Goal: Task Accomplishment & Management: Manage account settings

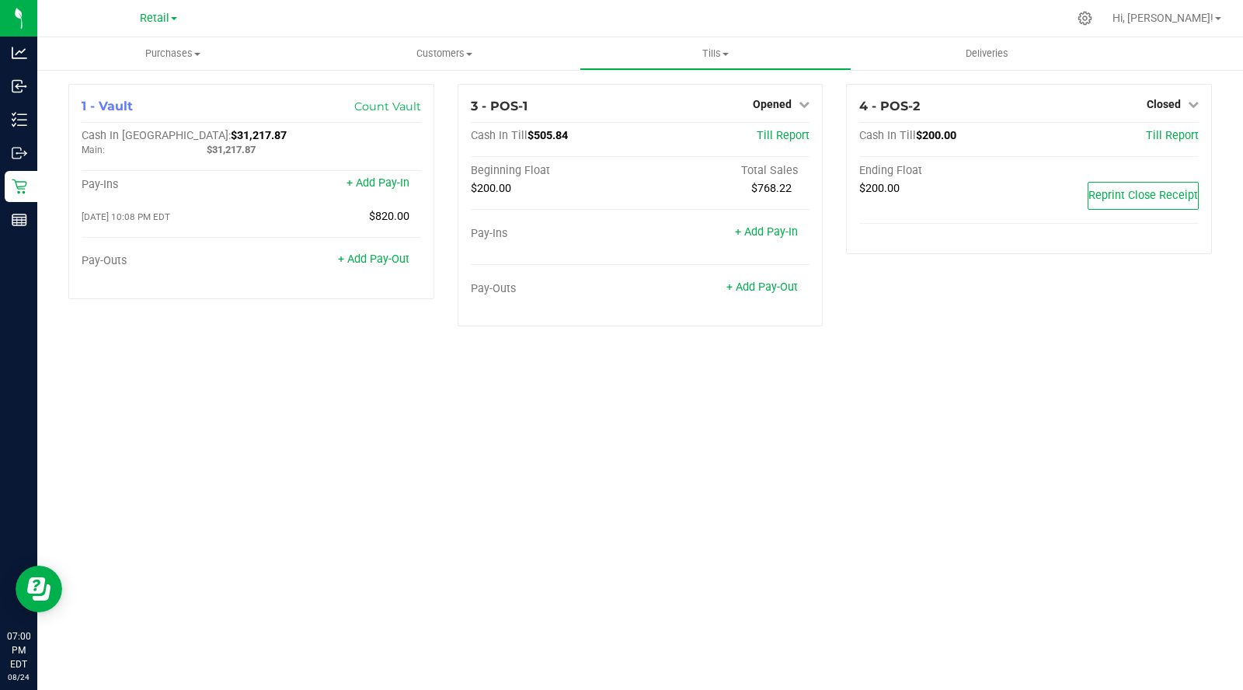
click at [793, 103] on link "Opened" at bounding box center [781, 104] width 57 height 12
click at [770, 141] on link "Close Till" at bounding box center [775, 137] width 42 height 12
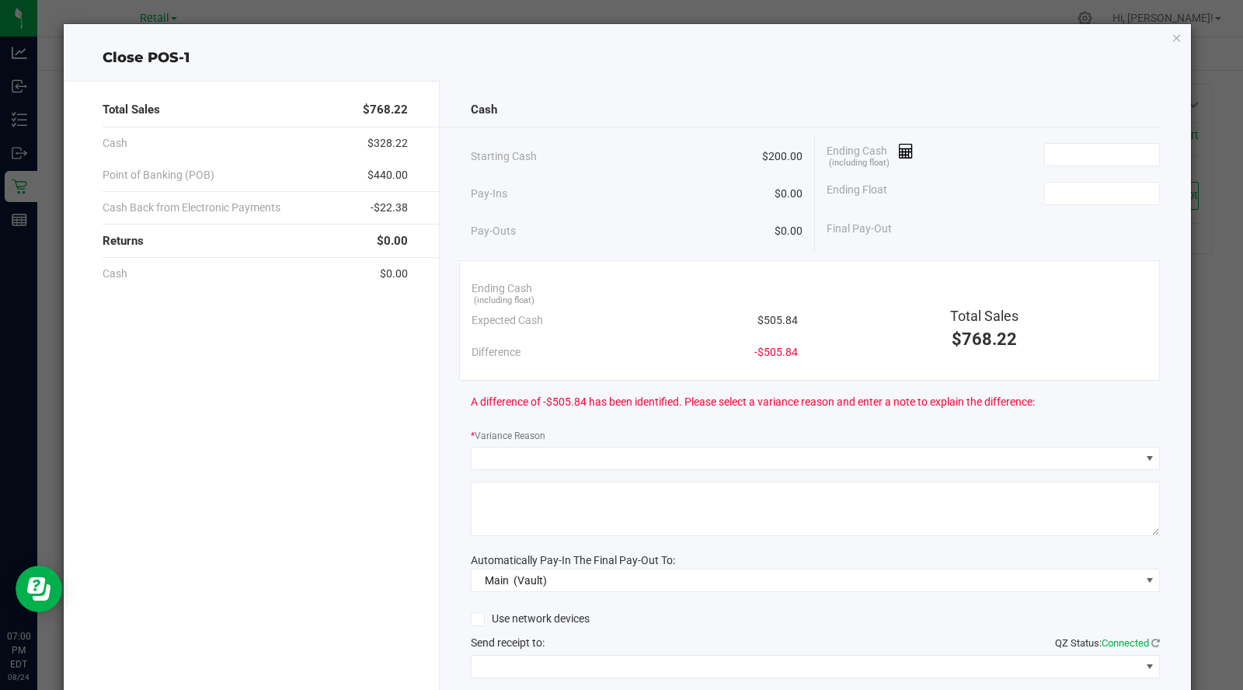
click at [1083, 194] on input at bounding box center [1102, 194] width 114 height 22
click at [1065, 157] on input at bounding box center [1102, 155] width 114 height 22
type input "$200.00"
click at [904, 155] on icon at bounding box center [906, 151] width 15 height 11
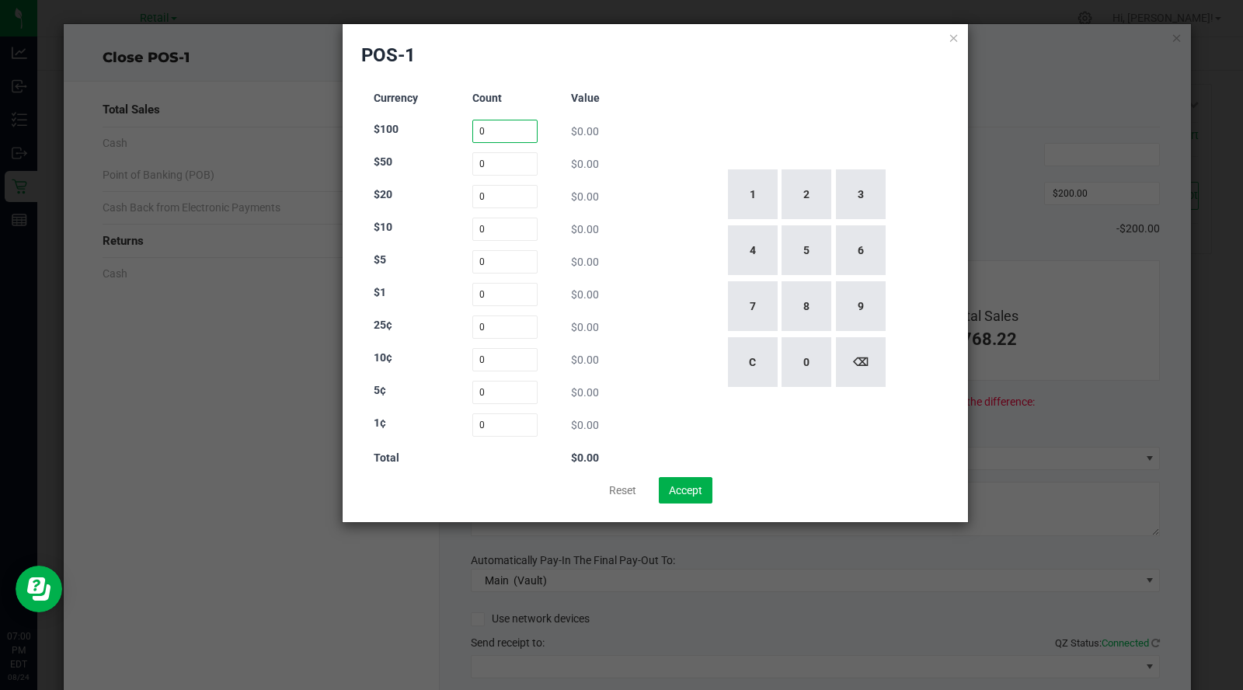
click at [497, 125] on input "0" at bounding box center [506, 131] width 66 height 23
click at [770, 209] on button "1" at bounding box center [753, 194] width 50 height 50
type input "1"
click at [501, 164] on input "0" at bounding box center [506, 163] width 66 height 23
click at [762, 199] on button "1" at bounding box center [753, 194] width 50 height 50
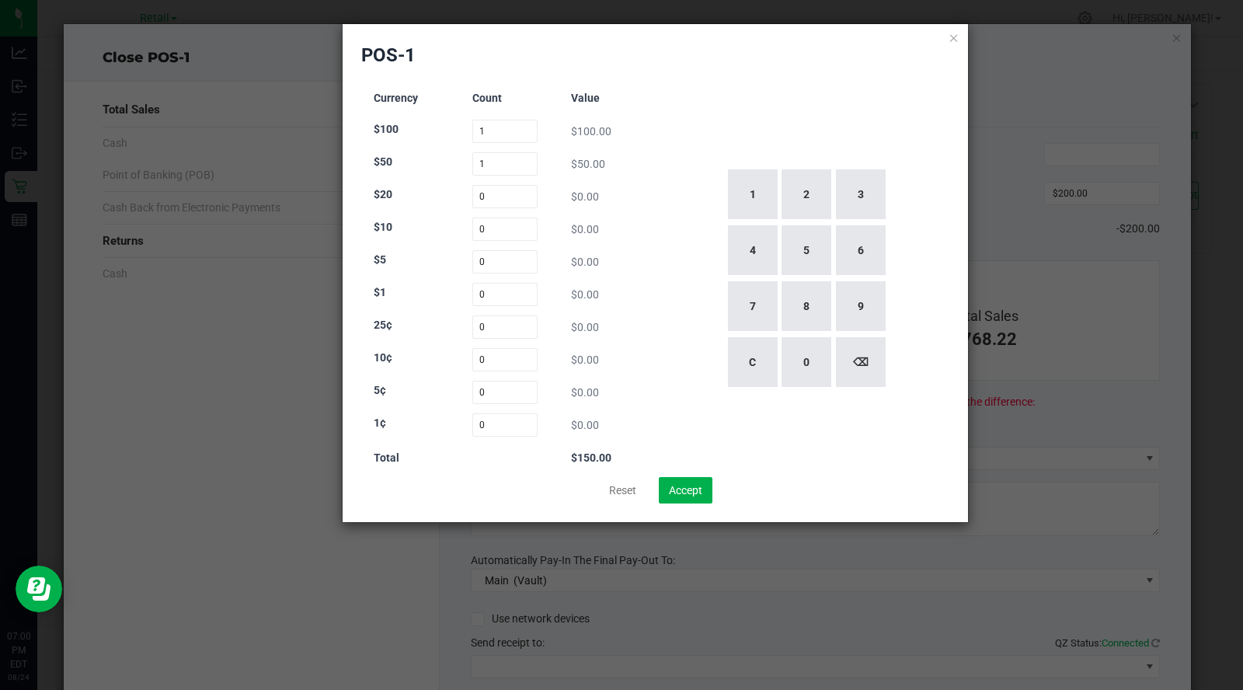
click at [759, 205] on button "1" at bounding box center [753, 194] width 50 height 50
type input "11"
click at [505, 195] on input "0" at bounding box center [506, 196] width 66 height 23
click at [861, 316] on button "9" at bounding box center [861, 306] width 50 height 50
type input "9"
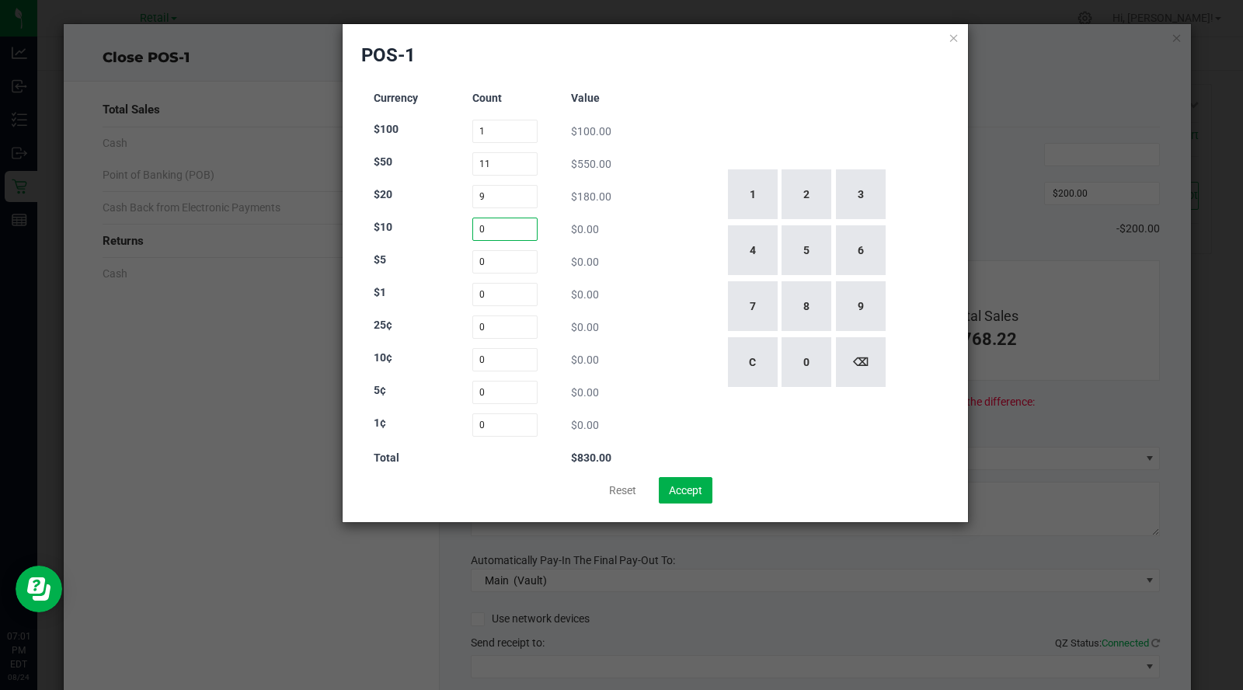
click at [500, 229] on input "0" at bounding box center [506, 229] width 66 height 23
click at [752, 184] on button "1" at bounding box center [753, 194] width 50 height 50
click at [863, 320] on button "9" at bounding box center [861, 306] width 50 height 50
type input "19"
click at [511, 262] on input "0" at bounding box center [506, 261] width 66 height 23
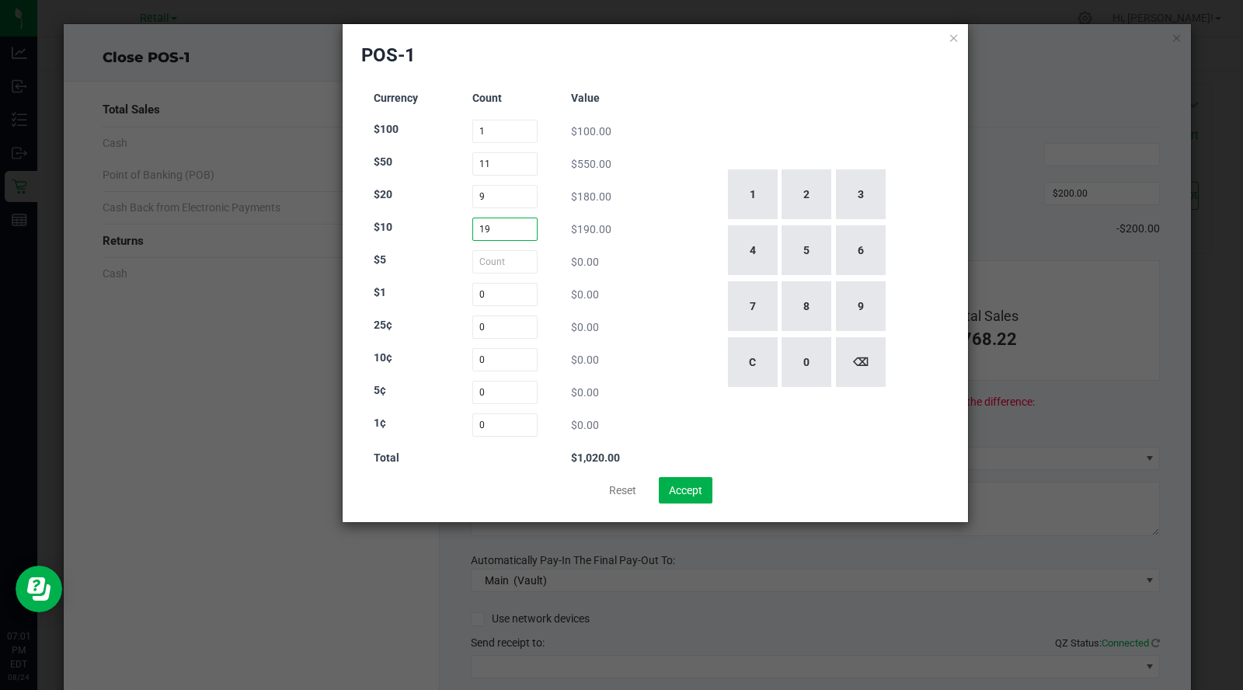
click at [500, 225] on input "19" at bounding box center [506, 229] width 66 height 23
type input "0"
type input "1"
click at [860, 309] on button "9" at bounding box center [861, 306] width 50 height 50
type input "9"
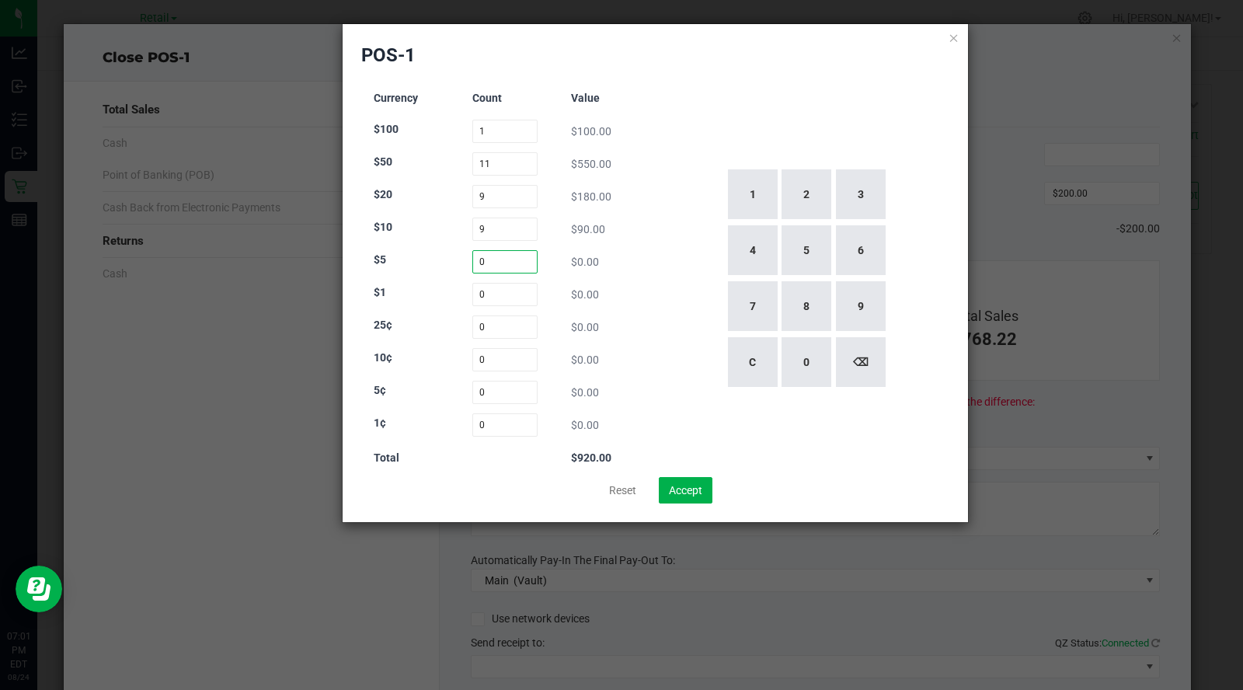
click at [512, 259] on input "0" at bounding box center [506, 261] width 66 height 23
click at [751, 204] on button "1" at bounding box center [753, 194] width 50 height 50
click at [876, 306] on button "9" at bounding box center [861, 306] width 50 height 50
type input "19"
click at [507, 197] on input "9" at bounding box center [506, 196] width 66 height 23
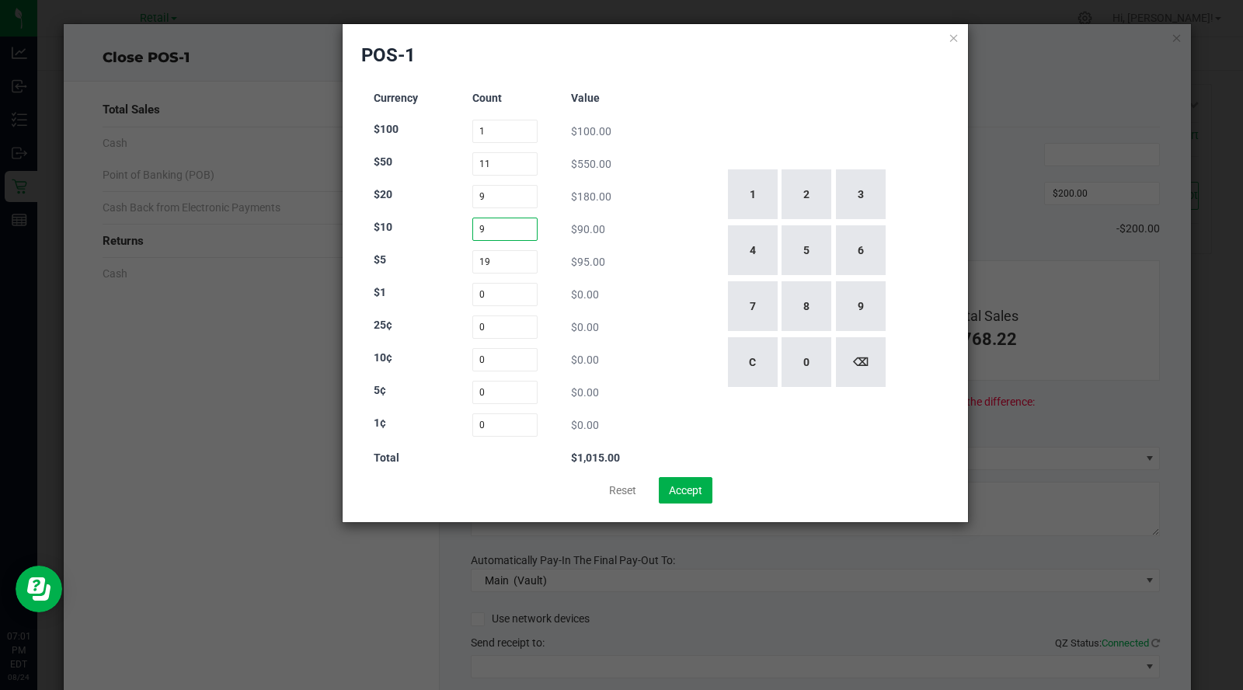
click at [525, 228] on input "9" at bounding box center [506, 229] width 66 height 23
type input "9"
click at [513, 198] on input "9" at bounding box center [506, 196] width 66 height 23
click at [753, 193] on button "1" at bounding box center [753, 194] width 50 height 50
click at [752, 191] on button "1" at bounding box center [753, 194] width 50 height 50
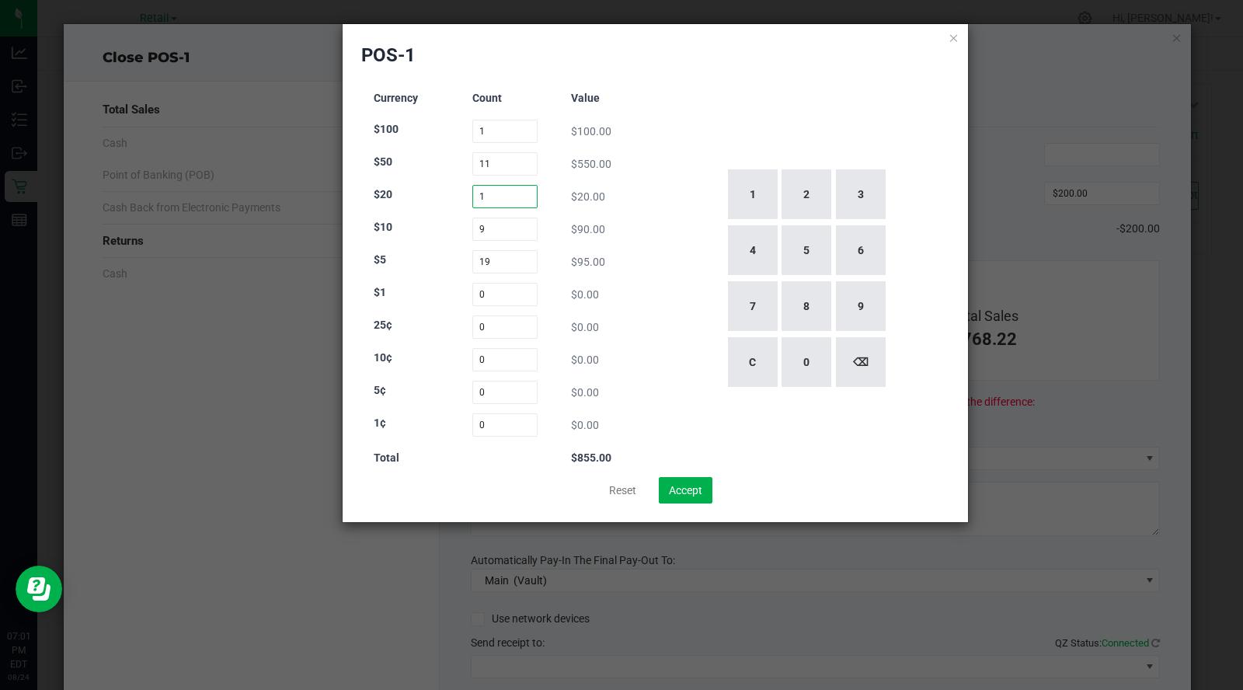
type input "11"
click at [511, 159] on input "11" at bounding box center [506, 163] width 66 height 23
click at [864, 363] on button "⌫" at bounding box center [861, 362] width 50 height 50
type input "1"
click at [873, 359] on button "⌫" at bounding box center [861, 362] width 50 height 50
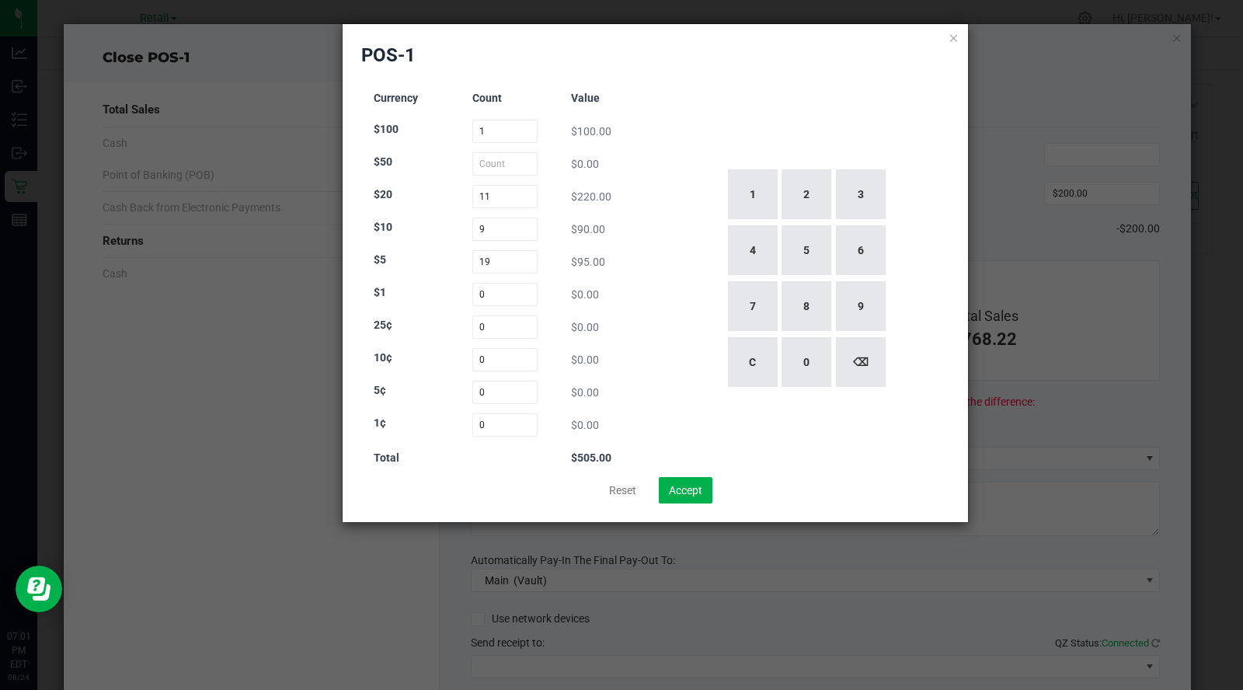
click at [954, 282] on div "POS-1 Currency Count Value $100 1 $100.00 $50 $0.00 $20 11 $220.00 $10 9 $90.00…" at bounding box center [656, 273] width 626 height 498
type input "0"
click at [507, 298] on input "0" at bounding box center [506, 294] width 66 height 23
click at [816, 197] on button "2" at bounding box center [807, 194] width 50 height 50
type input "2"
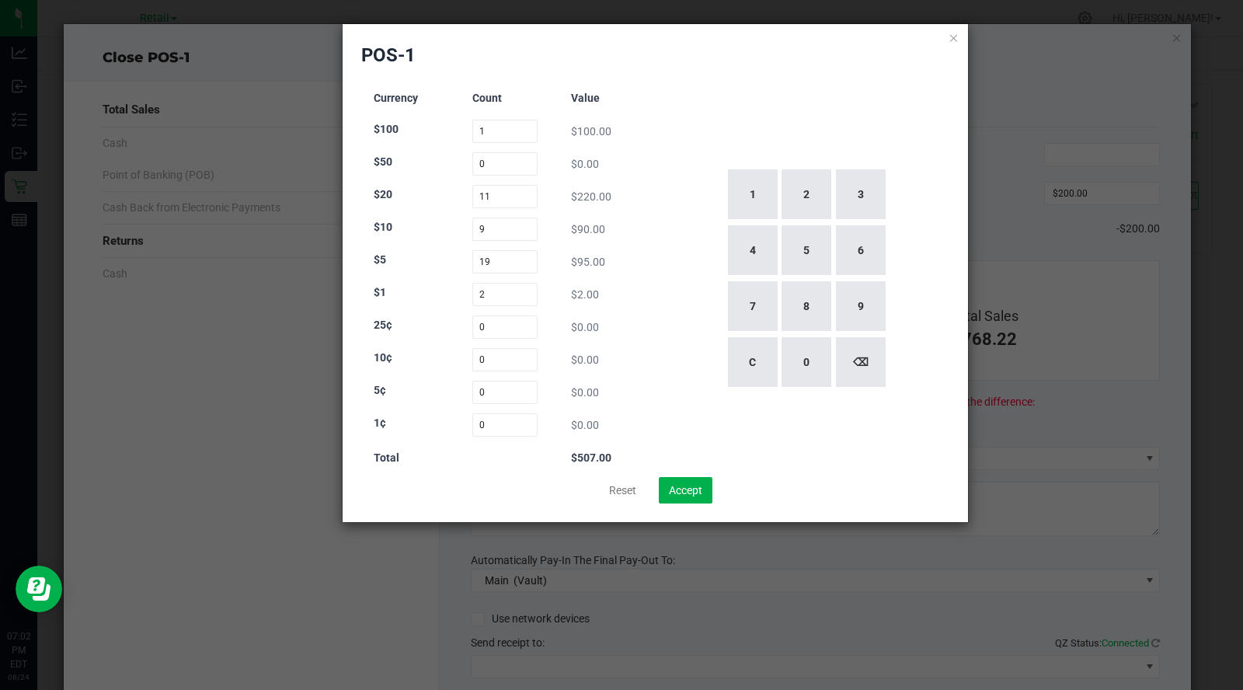
click at [691, 295] on div "1 2 3 4 5 6 7 8 9 C 0 ⌫" at bounding box center [806, 278] width 288 height 397
click at [695, 499] on button "Accept" at bounding box center [686, 490] width 54 height 26
type input "$507.00"
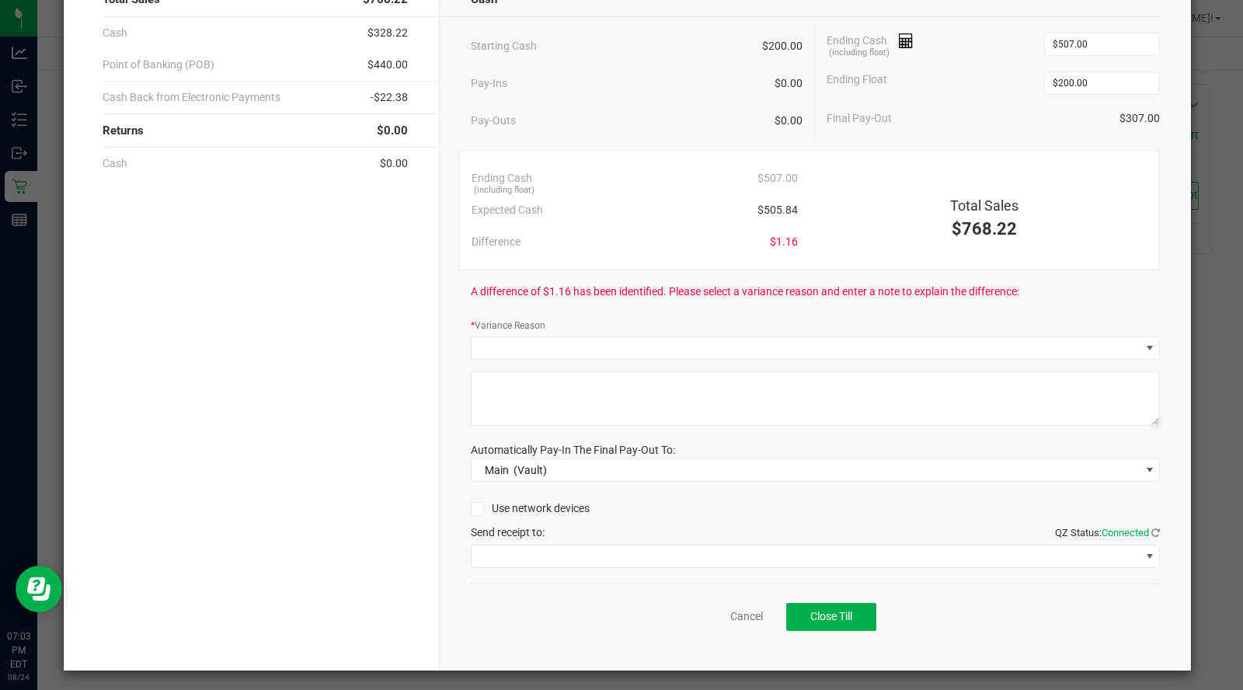
scroll to position [108, 0]
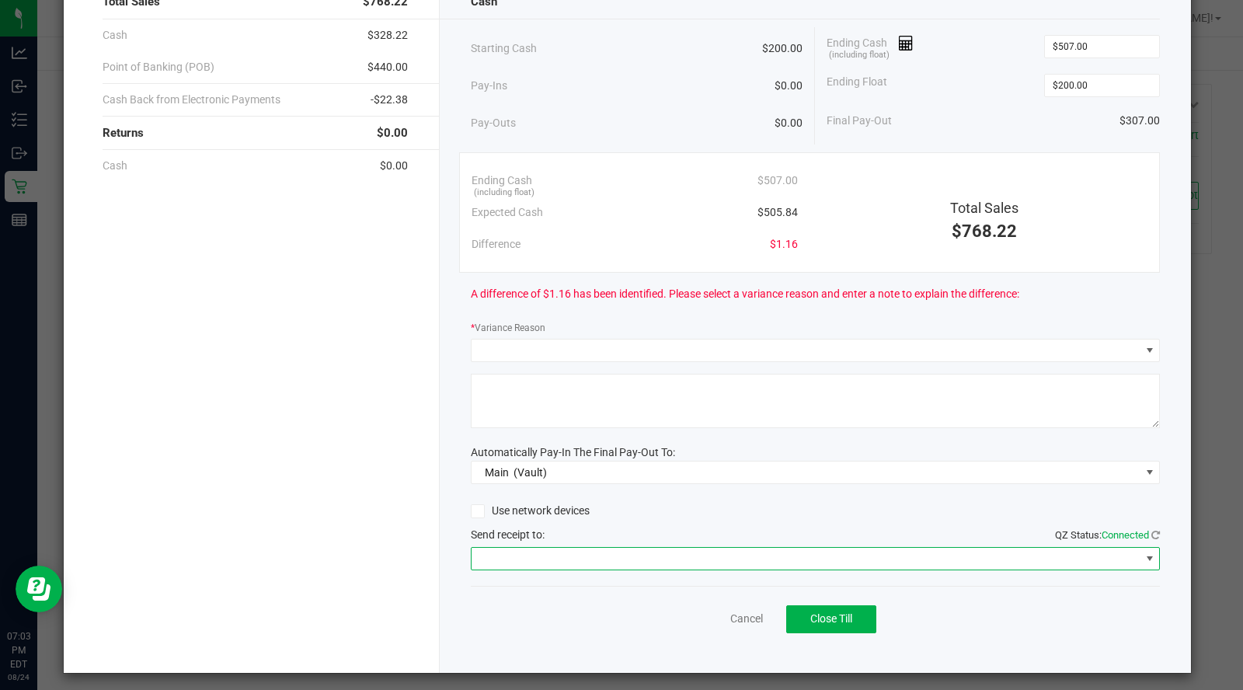
click at [570, 564] on span at bounding box center [806, 559] width 669 height 22
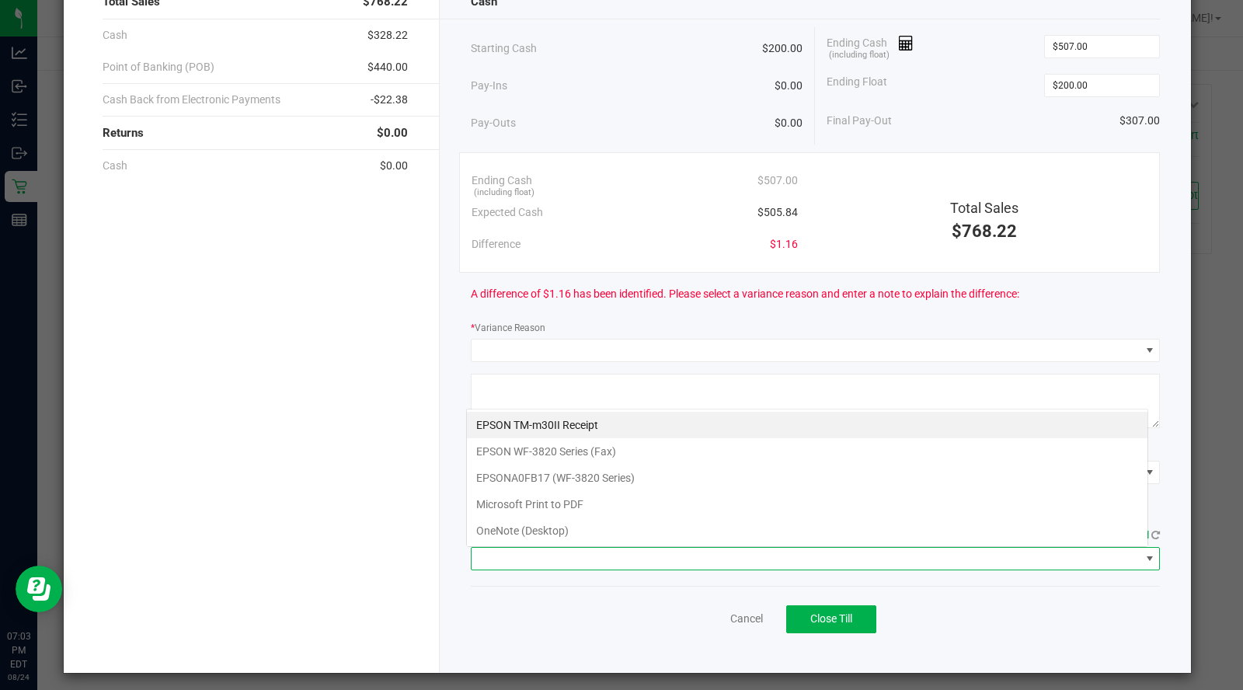
scroll to position [23, 682]
click at [540, 435] on Receipt "EPSON TM-m30II Receipt" at bounding box center [807, 425] width 681 height 26
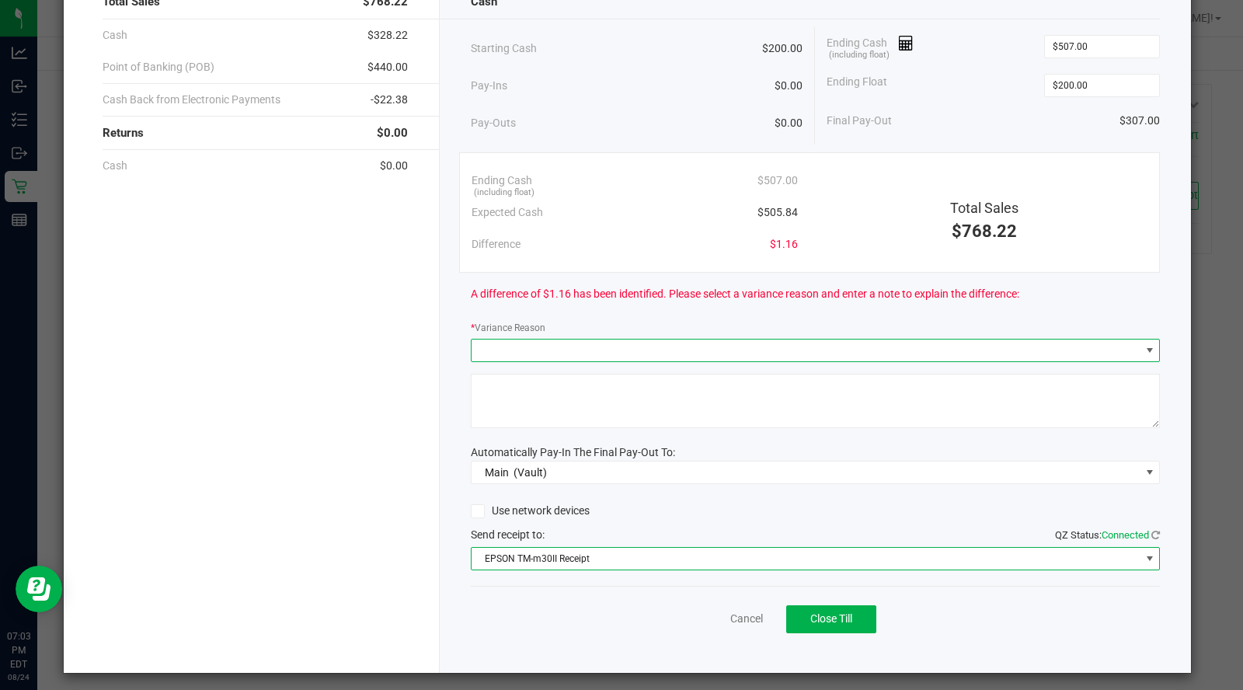
click at [555, 350] on span at bounding box center [806, 351] width 669 height 22
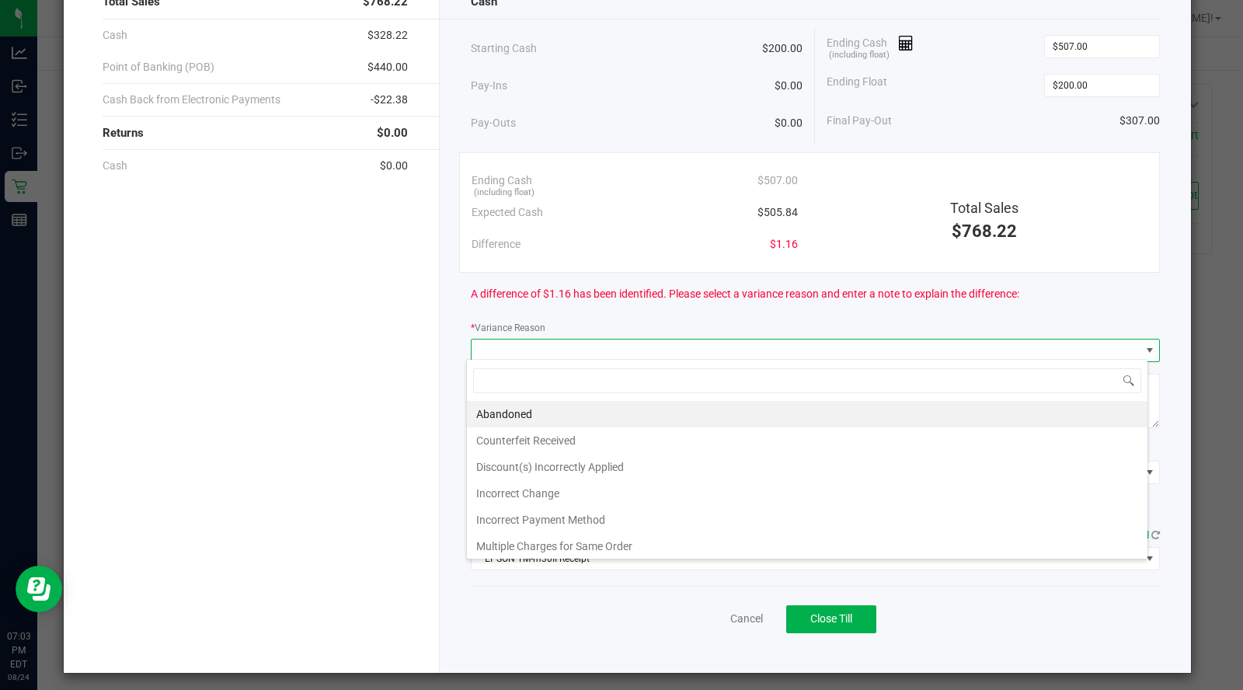
scroll to position [110, 0]
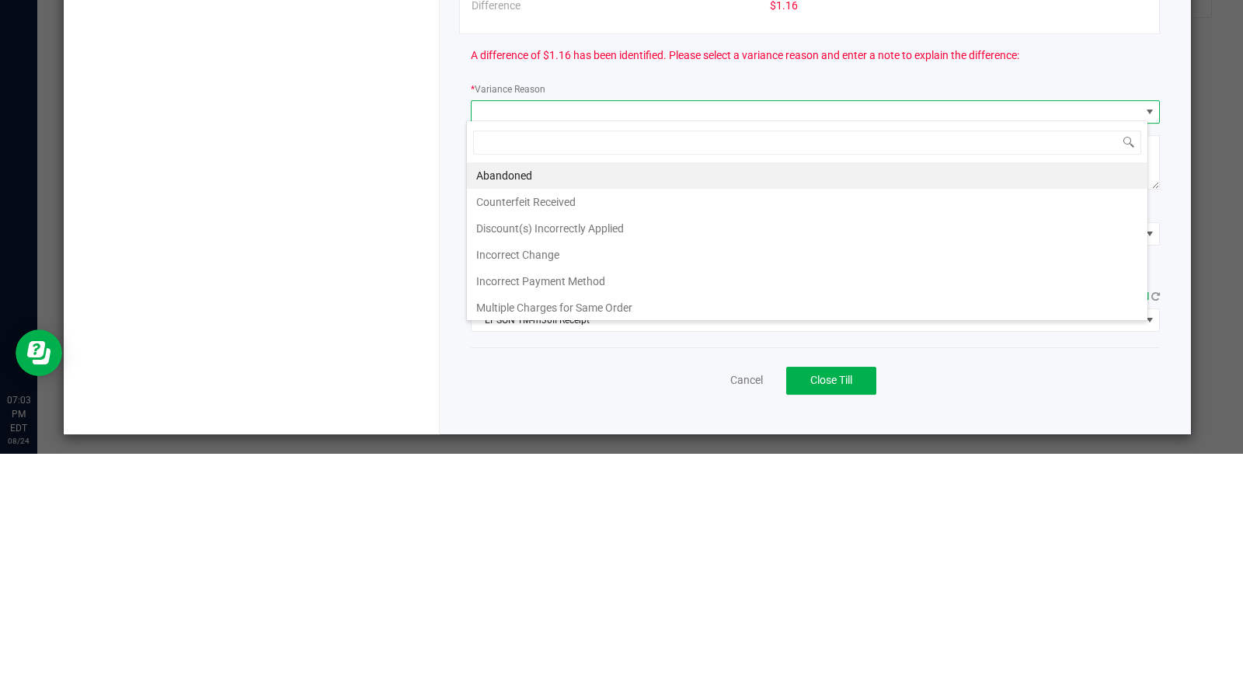
click at [546, 488] on li "Incorrect Change" at bounding box center [807, 491] width 681 height 26
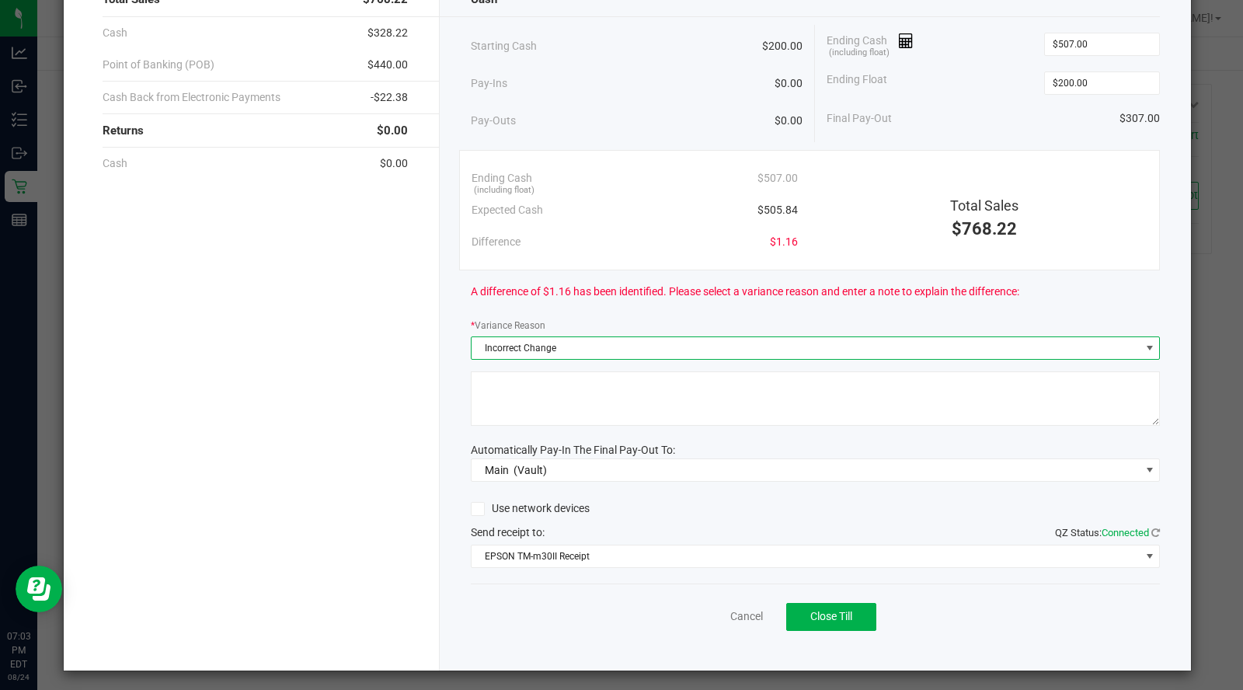
click at [545, 407] on textarea at bounding box center [816, 398] width 690 height 54
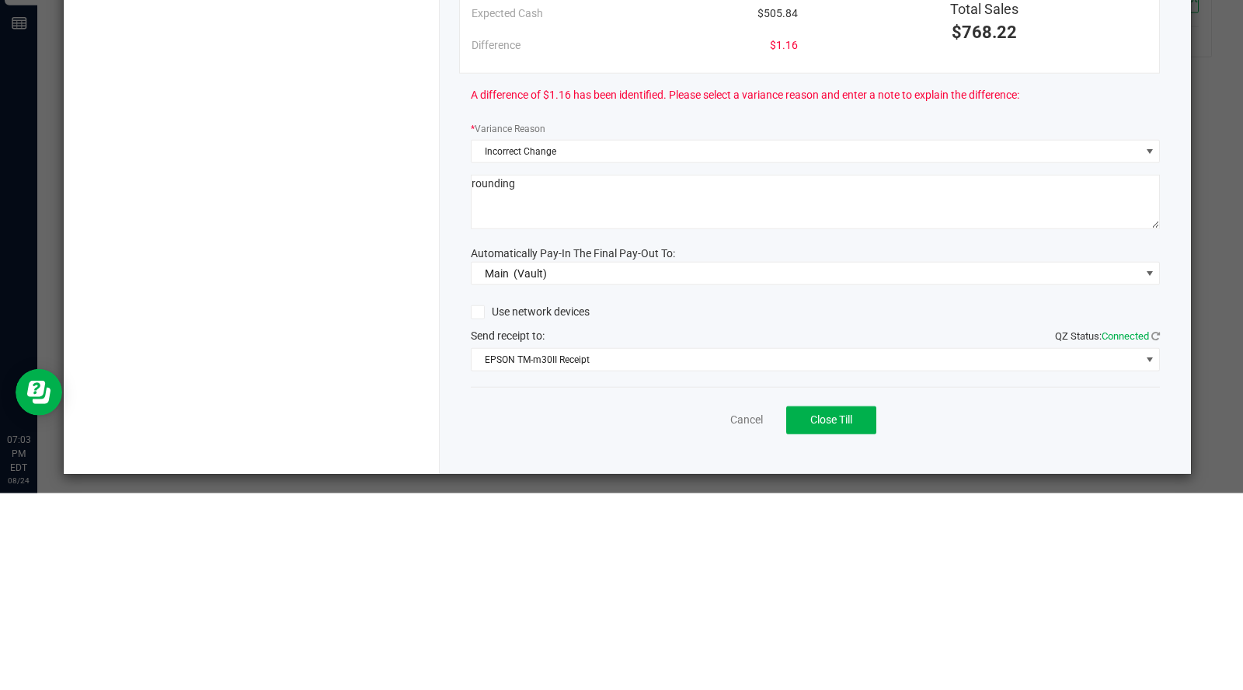
type textarea "rounding"
click at [362, 486] on div "Total Sales $768.22 Cash $328.22 Point of Banking (POB) $440.00 Cash Back from …" at bounding box center [252, 320] width 376 height 700
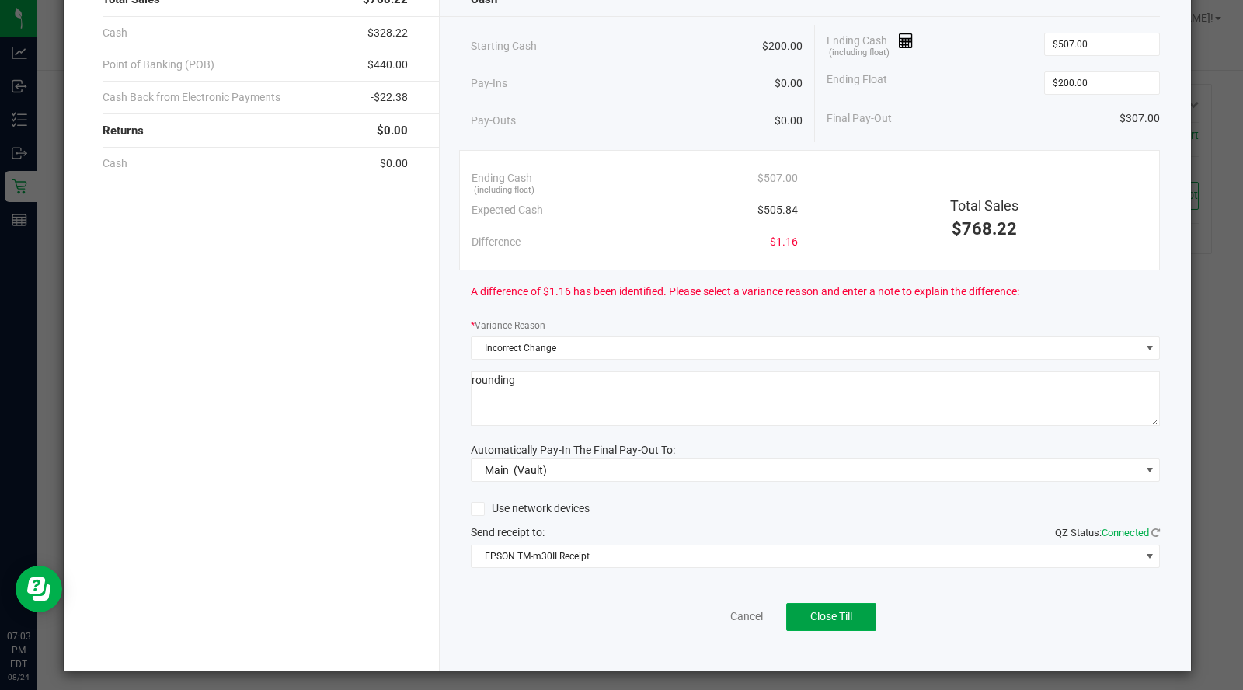
click at [821, 625] on button "Close Till" at bounding box center [831, 617] width 90 height 28
